Goal: Task Accomplishment & Management: Manage account settings

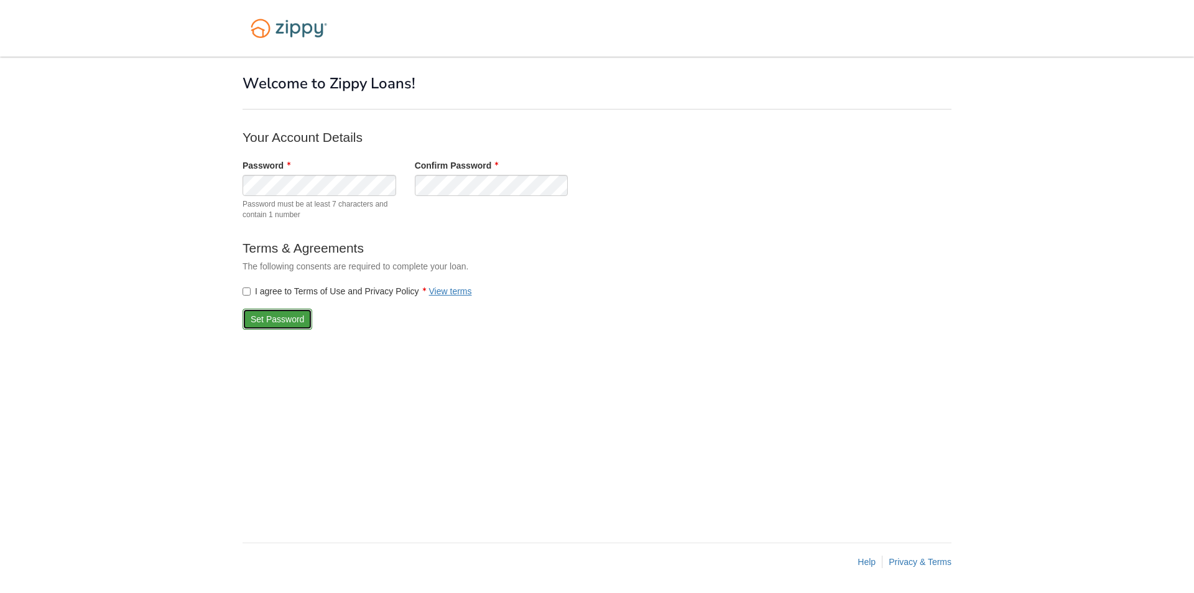
click at [279, 319] on button "Set Password" at bounding box center [278, 319] width 70 height 21
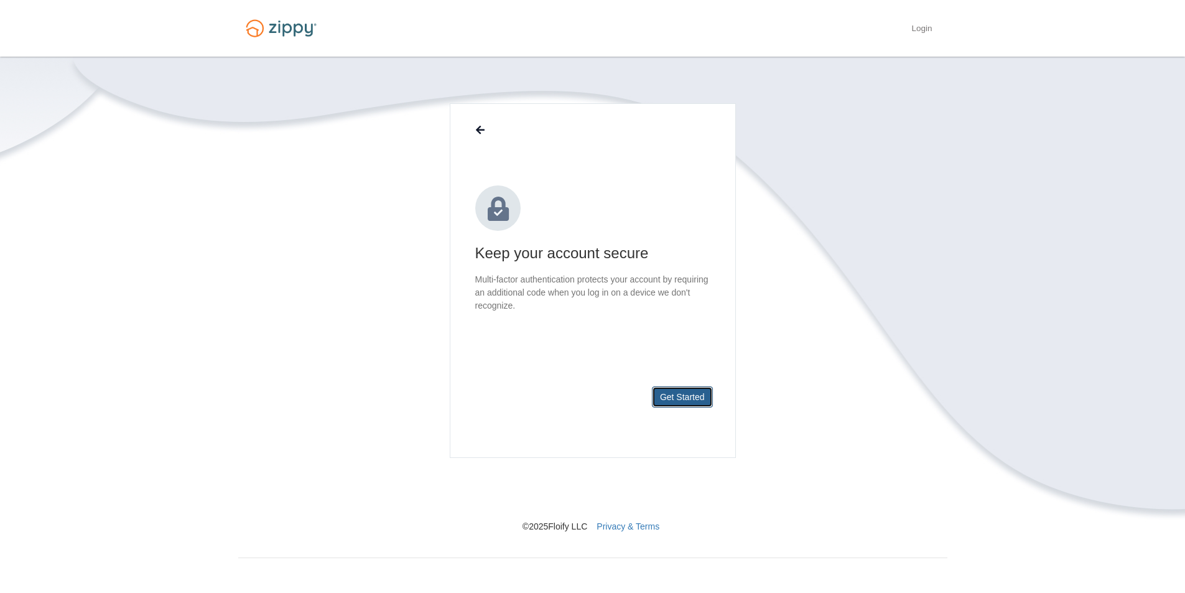
click at [687, 397] on button "Get Started" at bounding box center [682, 396] width 61 height 21
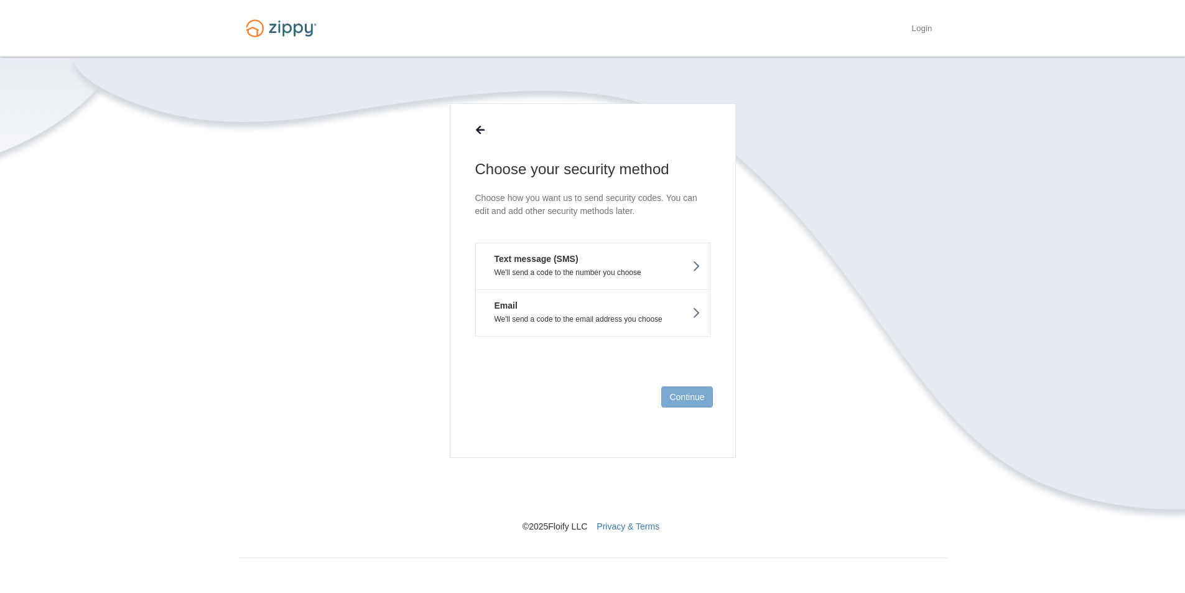
click at [635, 315] on p "We'll send a code to the email address you choose" at bounding box center [592, 319] width 215 height 9
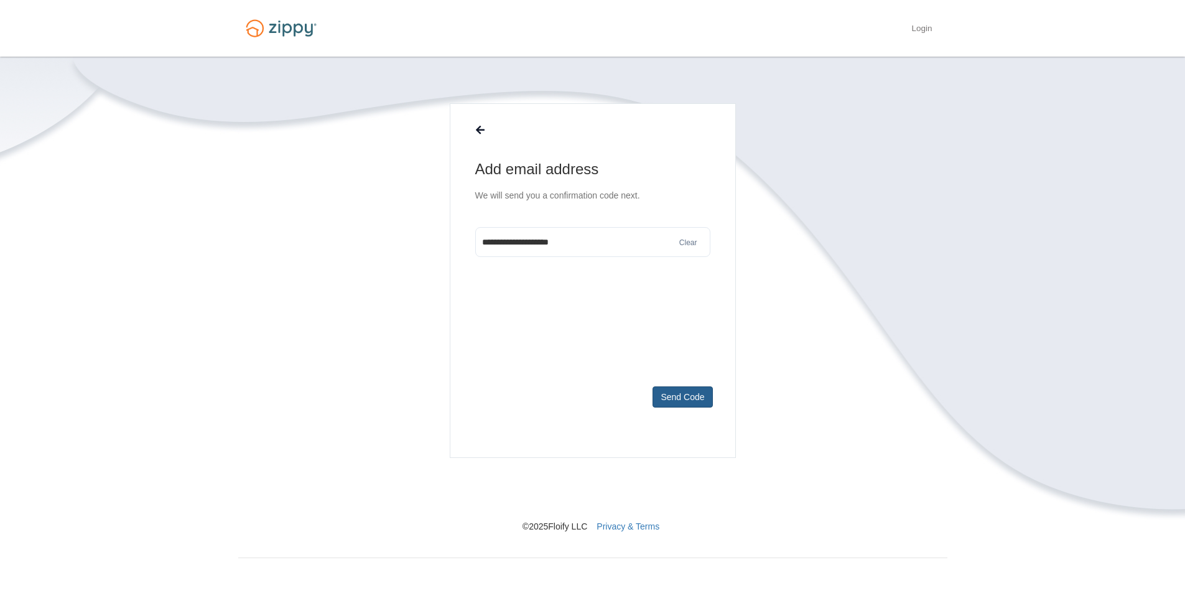
type input "**********"
click at [680, 399] on button "Send Code" at bounding box center [683, 396] width 60 height 21
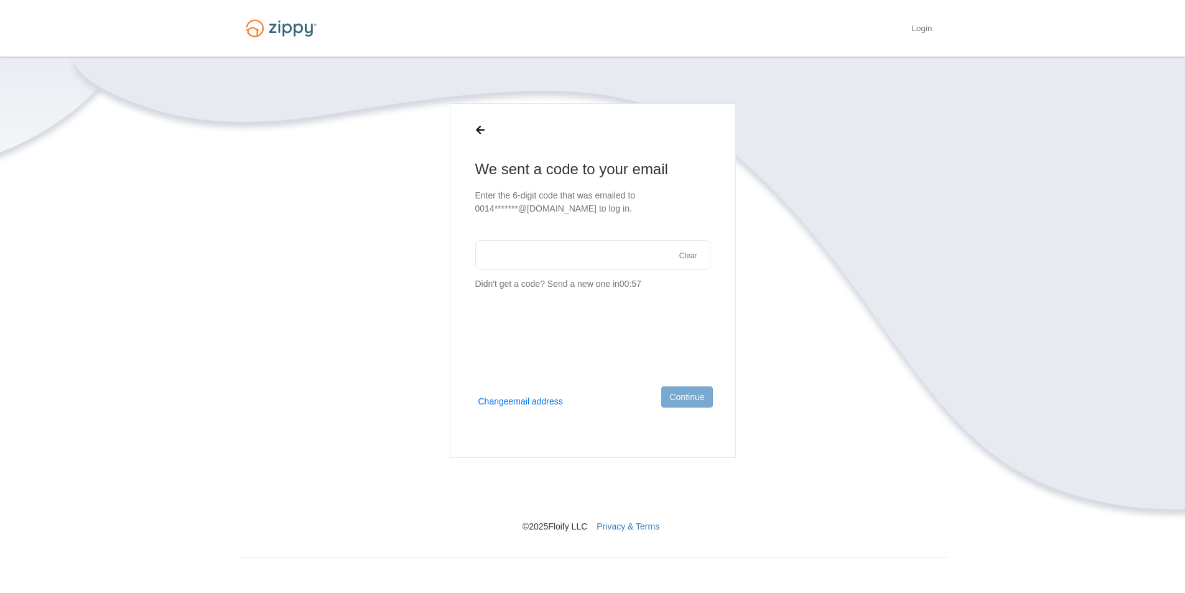
click at [504, 258] on input "text" at bounding box center [592, 255] width 235 height 30
type input "******"
click at [690, 399] on button "Continue" at bounding box center [686, 396] width 51 height 21
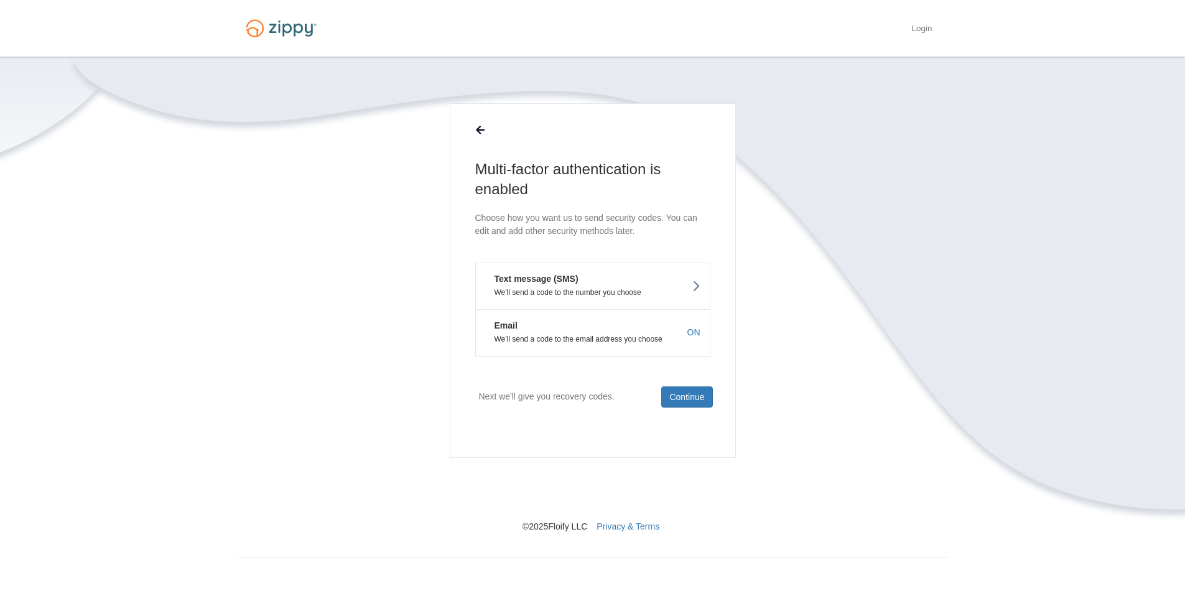
click at [786, 168] on section "Multi-factor authentication is enabled Choose how you want us to send security …" at bounding box center [592, 317] width 709 height 429
click at [590, 290] on p "We'll send a code to the number you choose" at bounding box center [592, 292] width 215 height 9
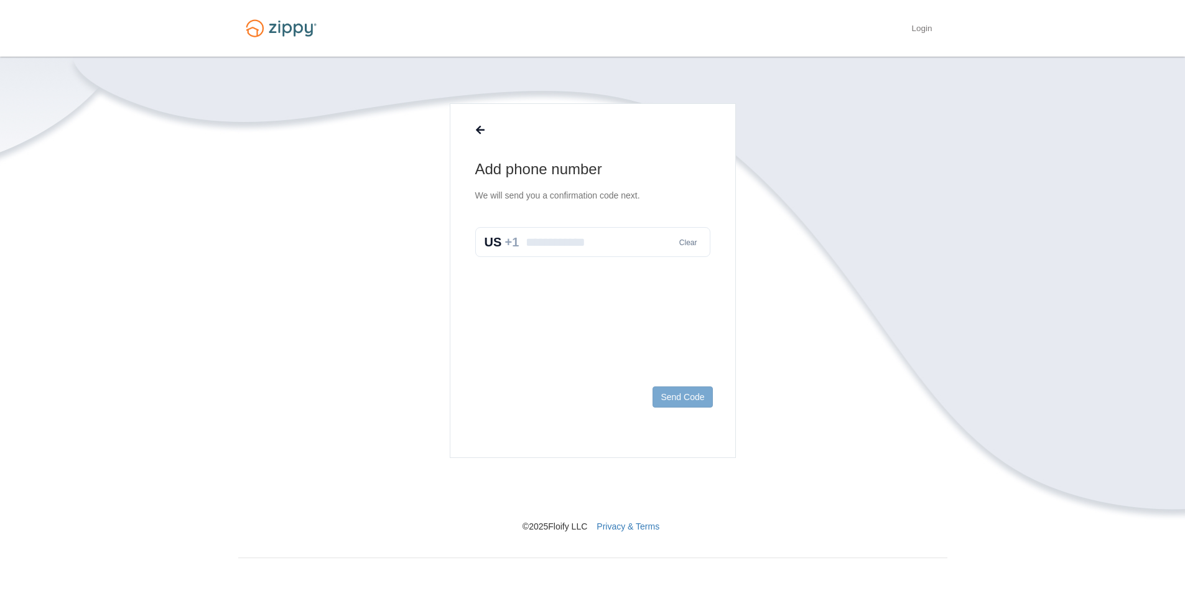
click at [542, 246] on input "text" at bounding box center [592, 242] width 235 height 30
type input "**********"
click at [676, 398] on button "Send Code" at bounding box center [683, 396] width 60 height 21
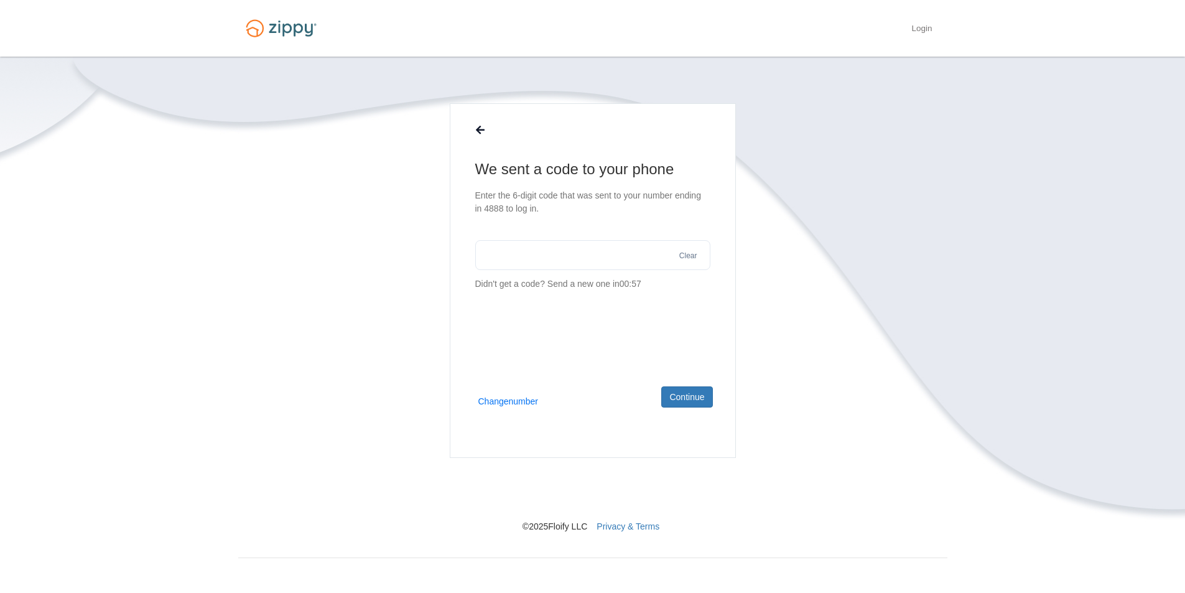
click at [505, 258] on input "text" at bounding box center [592, 255] width 235 height 30
type input "******"
click at [690, 396] on button "Continue" at bounding box center [686, 396] width 51 height 21
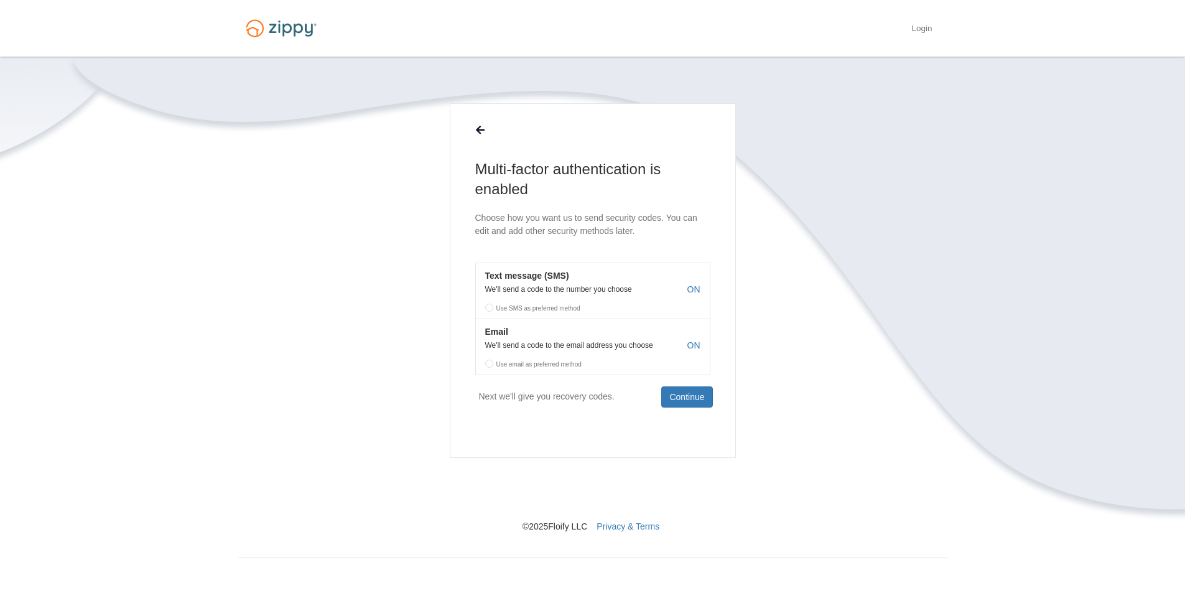
click at [490, 363] on label "Use email as preferred method" at bounding box center [593, 362] width 234 height 19
click at [491, 363] on label "Use email as preferred method" at bounding box center [593, 362] width 234 height 19
click at [489, 364] on label "Use email as preferred method" at bounding box center [593, 362] width 234 height 19
click at [487, 309] on label "Use SMS as preferred method" at bounding box center [593, 306] width 234 height 19
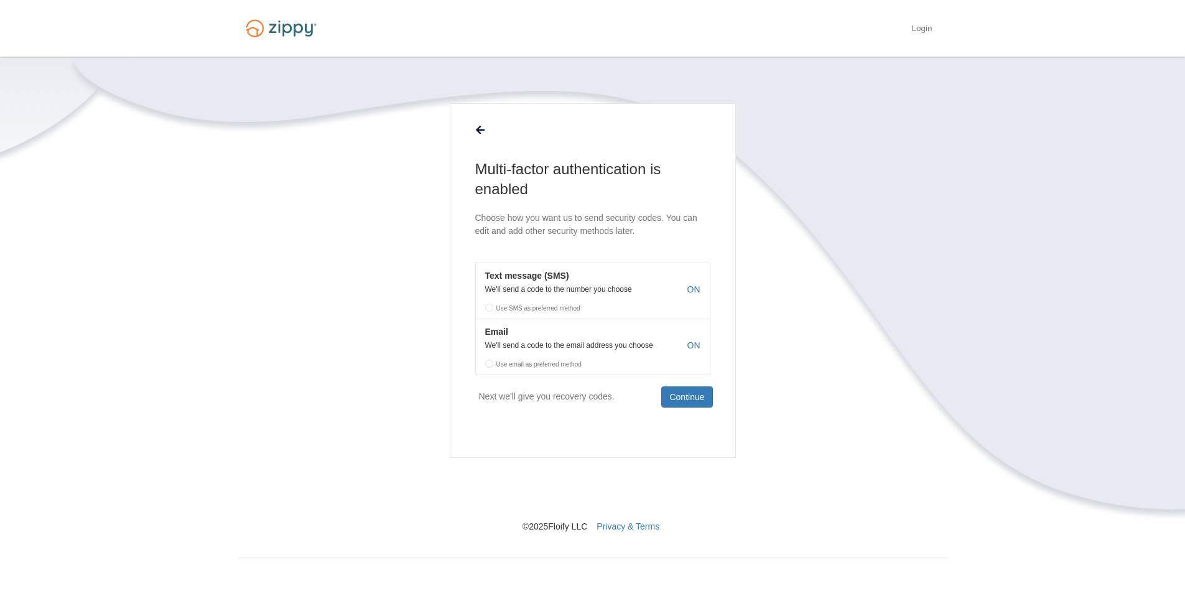
click at [487, 309] on label "Use SMS as preferred method" at bounding box center [593, 306] width 234 height 19
click at [490, 363] on label "Use email as preferred method" at bounding box center [593, 362] width 234 height 19
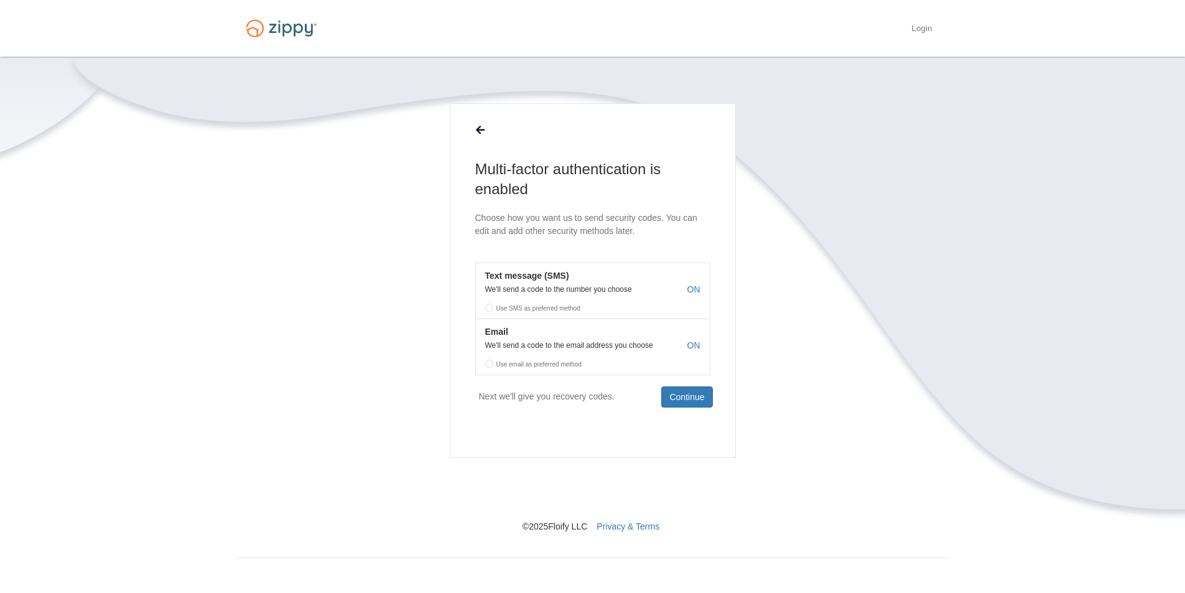
click at [490, 364] on label "Use email as preferred method" at bounding box center [593, 362] width 234 height 19
click at [490, 307] on label "Use SMS as preferred method" at bounding box center [593, 306] width 234 height 19
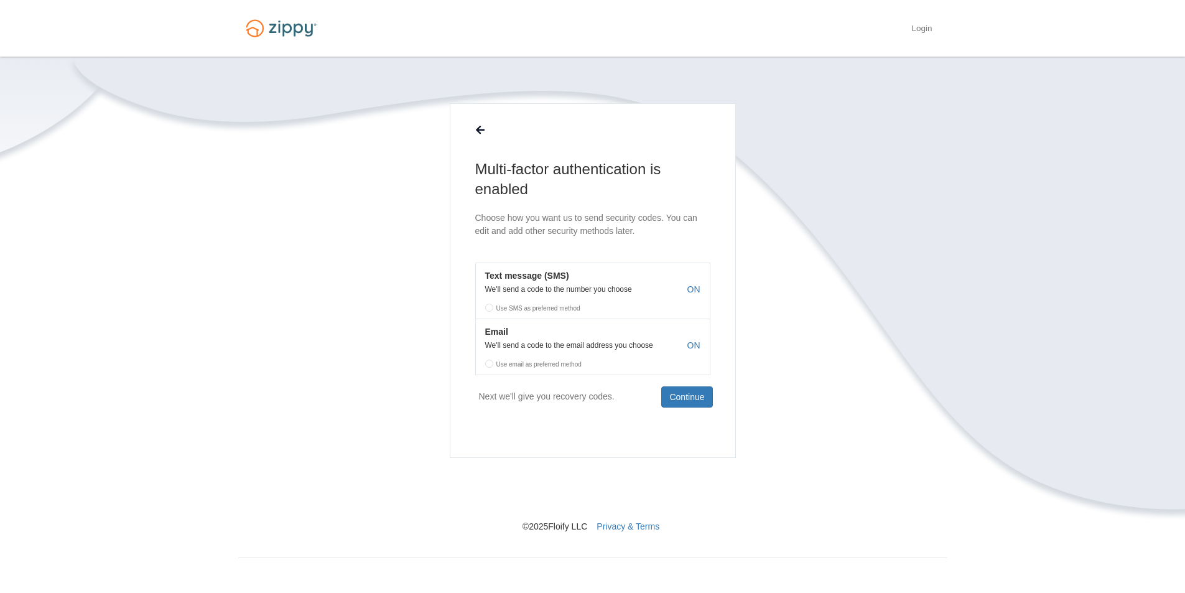
click at [490, 363] on label "Use email as preferred method" at bounding box center [593, 362] width 234 height 19
click at [683, 395] on button "Continue" at bounding box center [686, 396] width 51 height 21
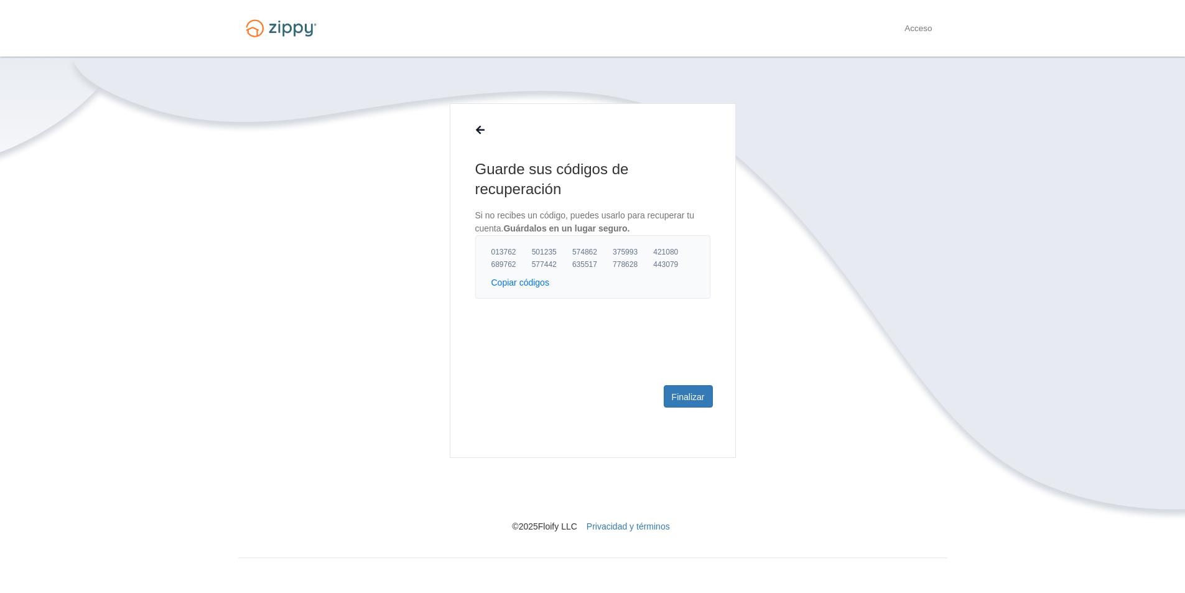
click at [771, 278] on section "Guarde sus códigos de recuperación Si no recibes un código, puedes usarlo para …" at bounding box center [592, 317] width 709 height 429
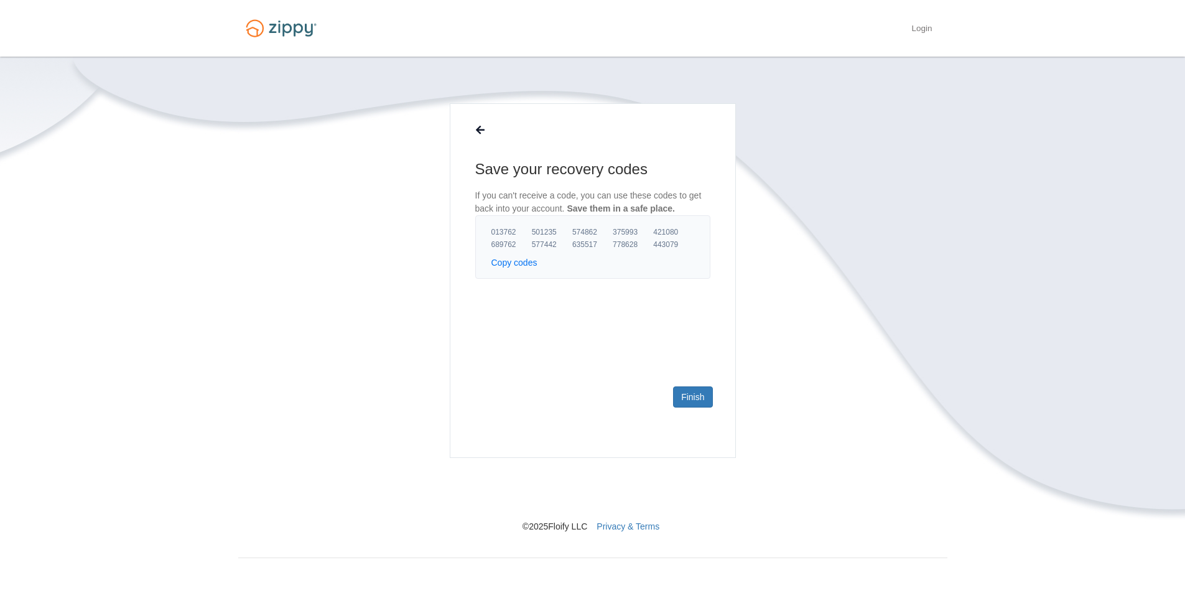
click at [829, 233] on section "Save your recovery codes If you can't receive a code, you can use these codes t…" at bounding box center [592, 317] width 709 height 429
click at [511, 263] on button "Copy codes" at bounding box center [514, 262] width 46 height 12
click at [521, 264] on button "Copy codes" at bounding box center [514, 262] width 46 height 12
click at [692, 393] on link "Finish" at bounding box center [692, 396] width 39 height 21
